Goal: Check status

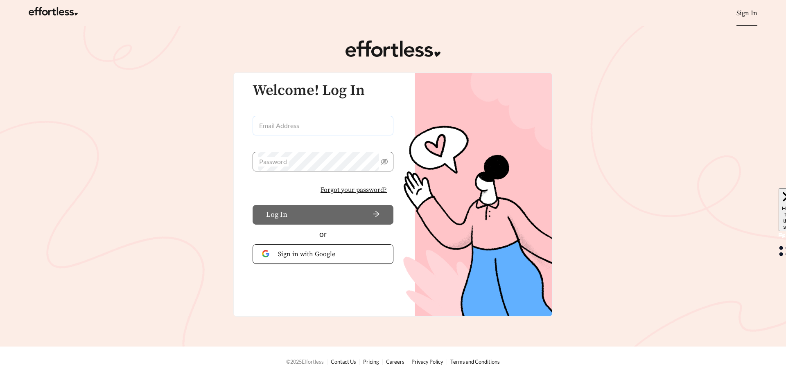
type input "**********"
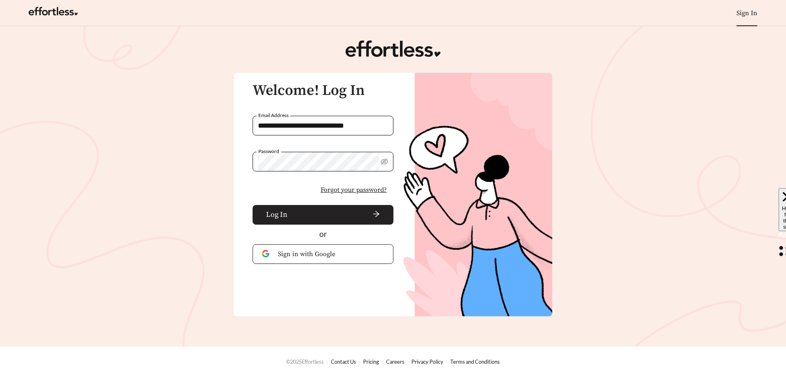
click at [267, 216] on span "Log In" at bounding box center [276, 214] width 21 height 11
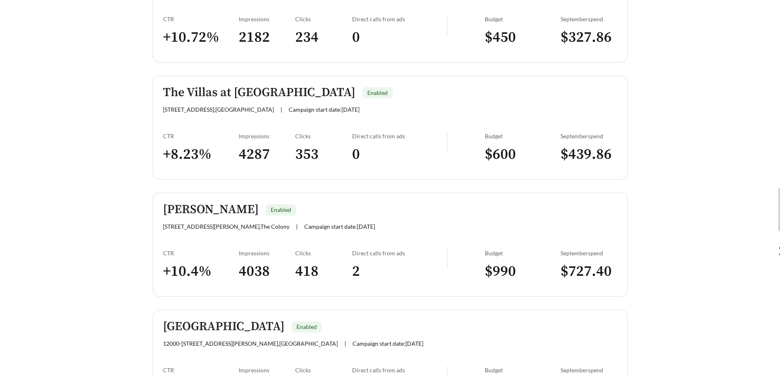
scroll to position [1296, 0]
